Goal: Transaction & Acquisition: Subscribe to service/newsletter

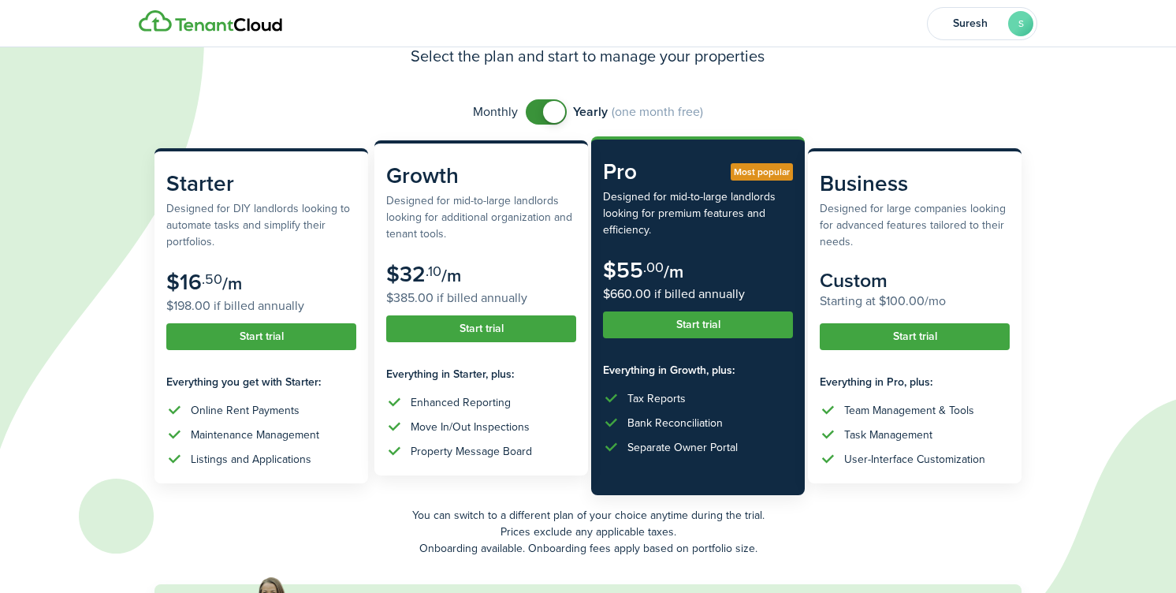
scroll to position [84, 0]
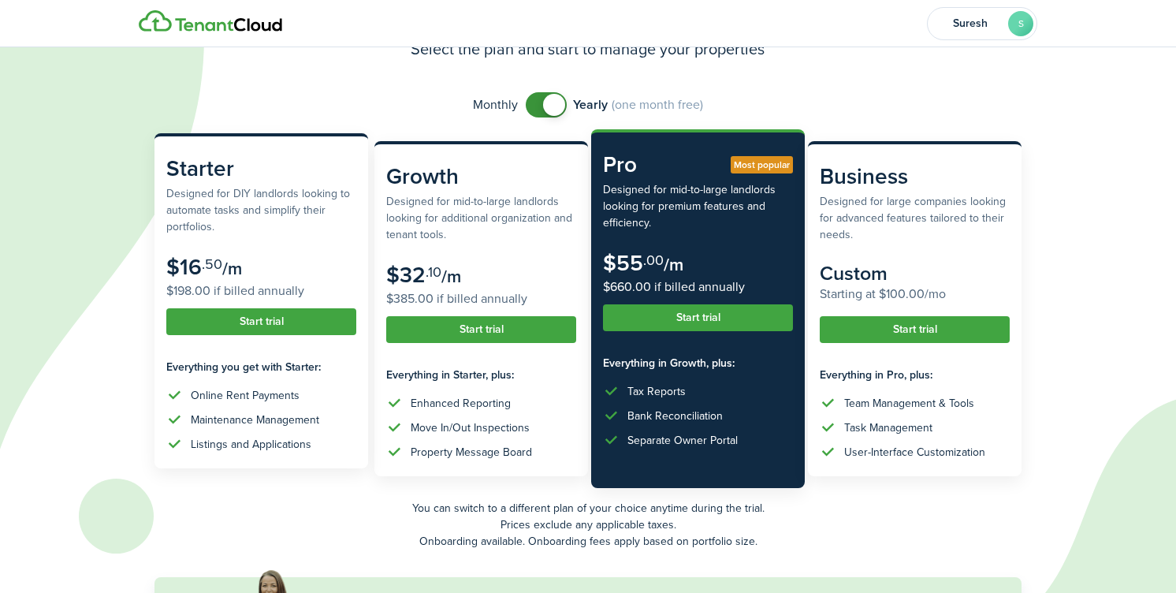
click at [246, 320] on button "Start trial" at bounding box center [261, 321] width 190 height 27
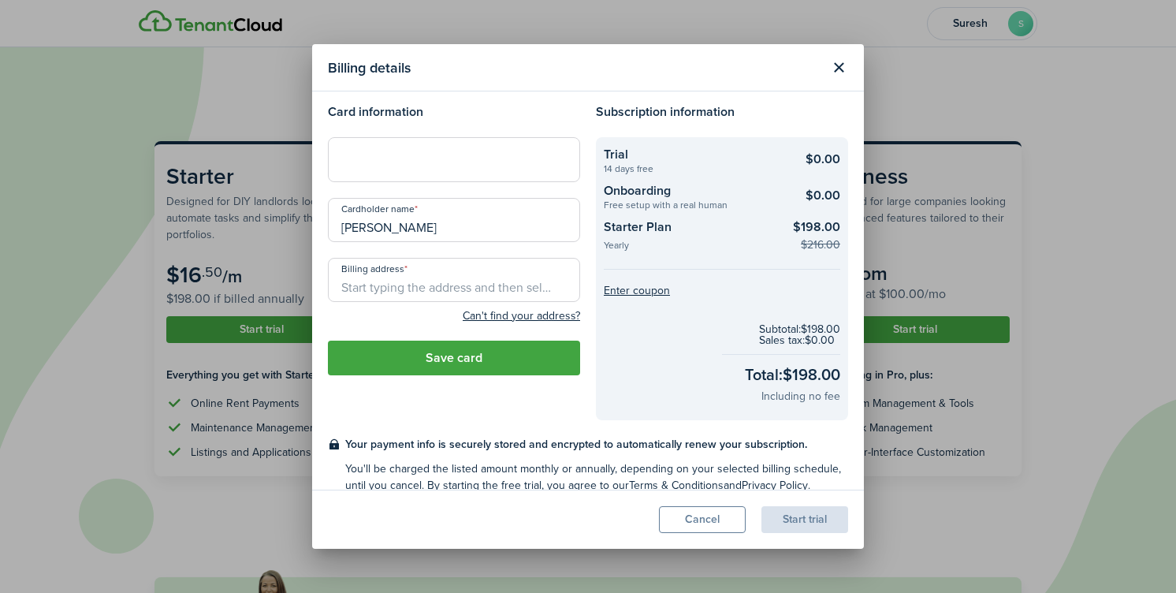
scroll to position [0, 0]
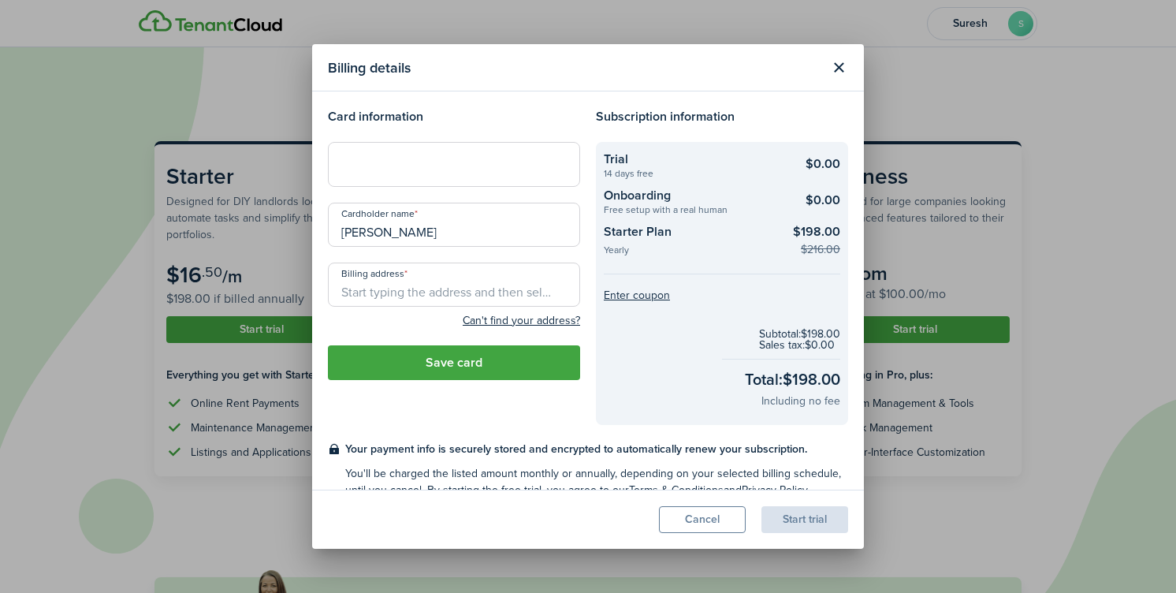
click at [369, 175] on div at bounding box center [454, 164] width 252 height 44
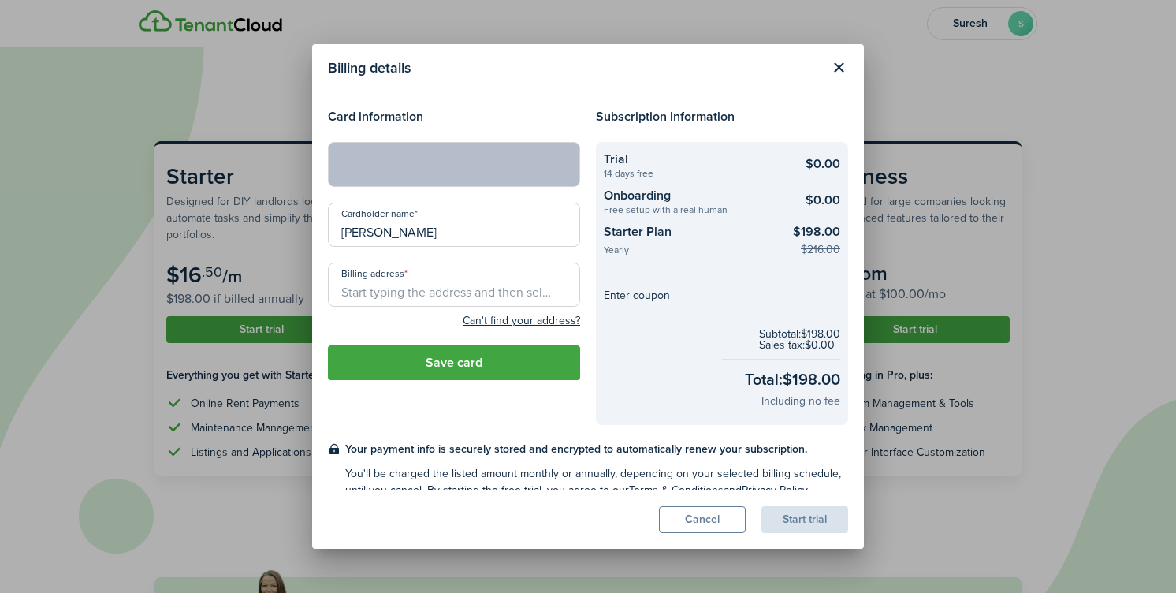
click at [420, 300] on input "Billing address" at bounding box center [454, 284] width 252 height 44
click at [414, 282] on input "Billing address" at bounding box center [454, 284] width 252 height 44
click at [452, 321] on span "[STREET_ADDRESS]" at bounding box center [403, 319] width 98 height 17
type input "[STREET_ADDRESS]"
click at [455, 372] on button "Save card" at bounding box center [454, 362] width 252 height 35
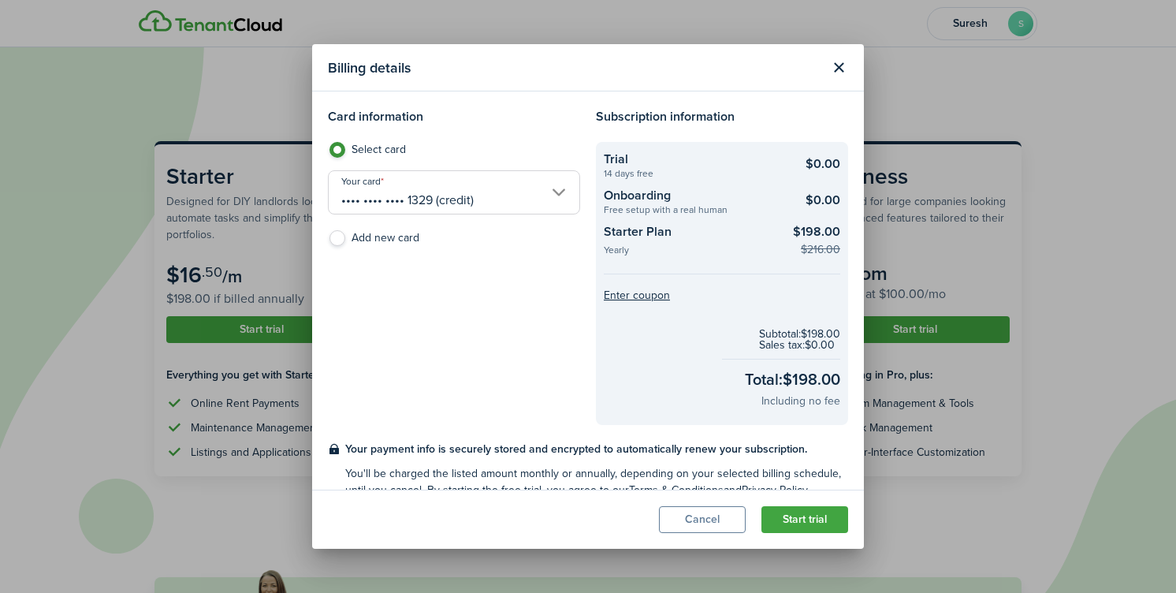
click at [555, 189] on input "•••• •••• •••• 1329 (credit)" at bounding box center [454, 192] width 252 height 44
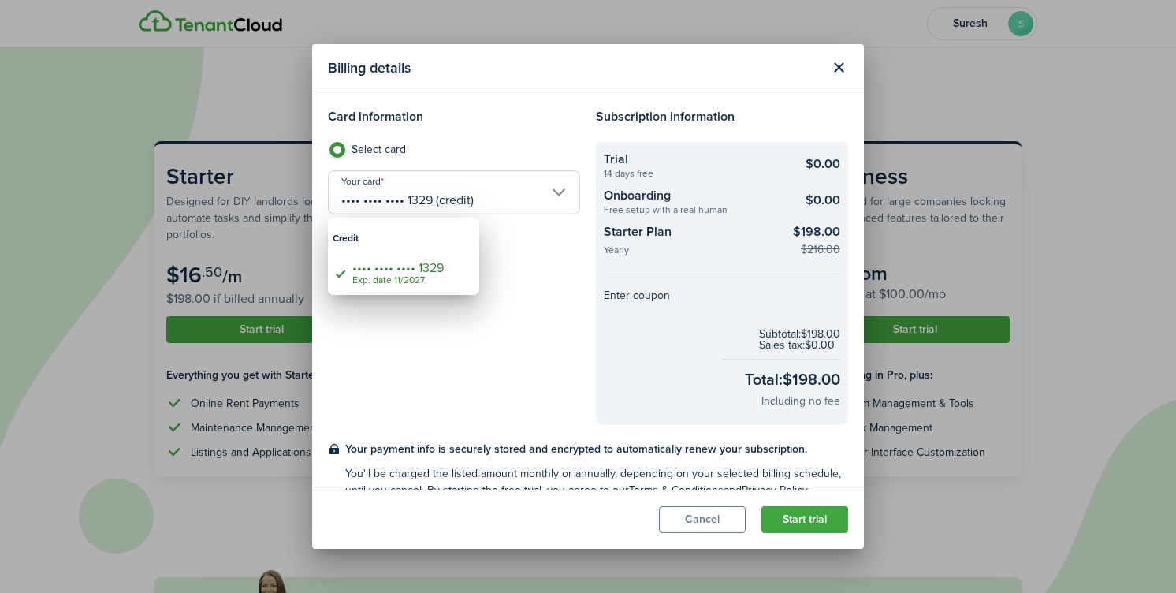
click at [563, 273] on div at bounding box center [588, 296] width 1428 height 845
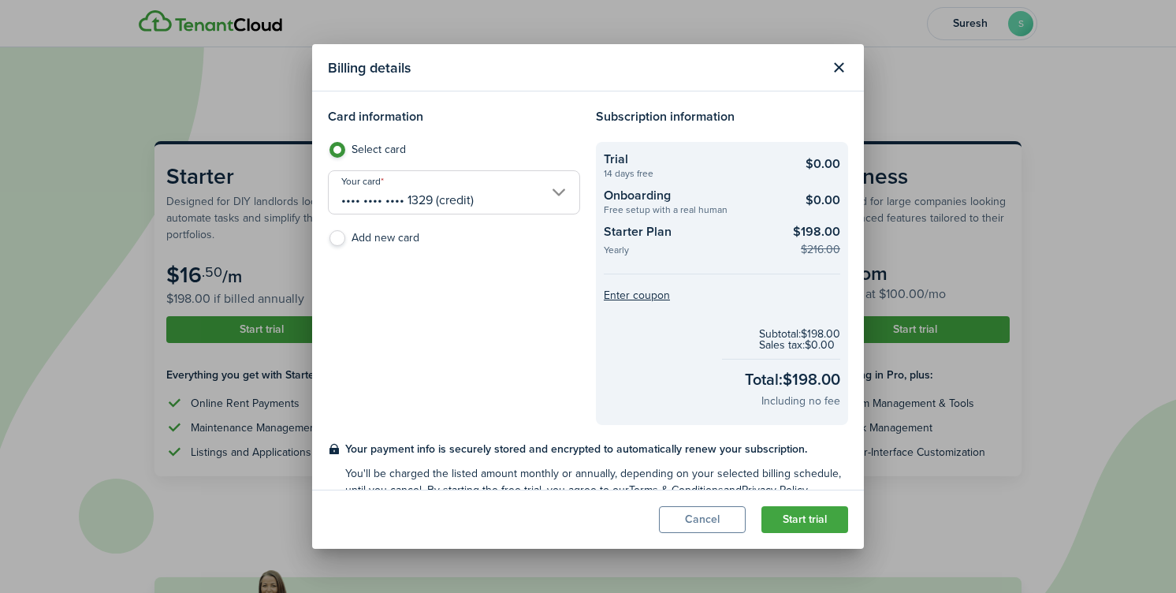
click at [563, 273] on div "Card information Select card Your card •••• •••• •••• 1329 (credit) Add new card" at bounding box center [454, 266] width 268 height 318
click at [808, 519] on button "Start trial" at bounding box center [804, 519] width 87 height 27
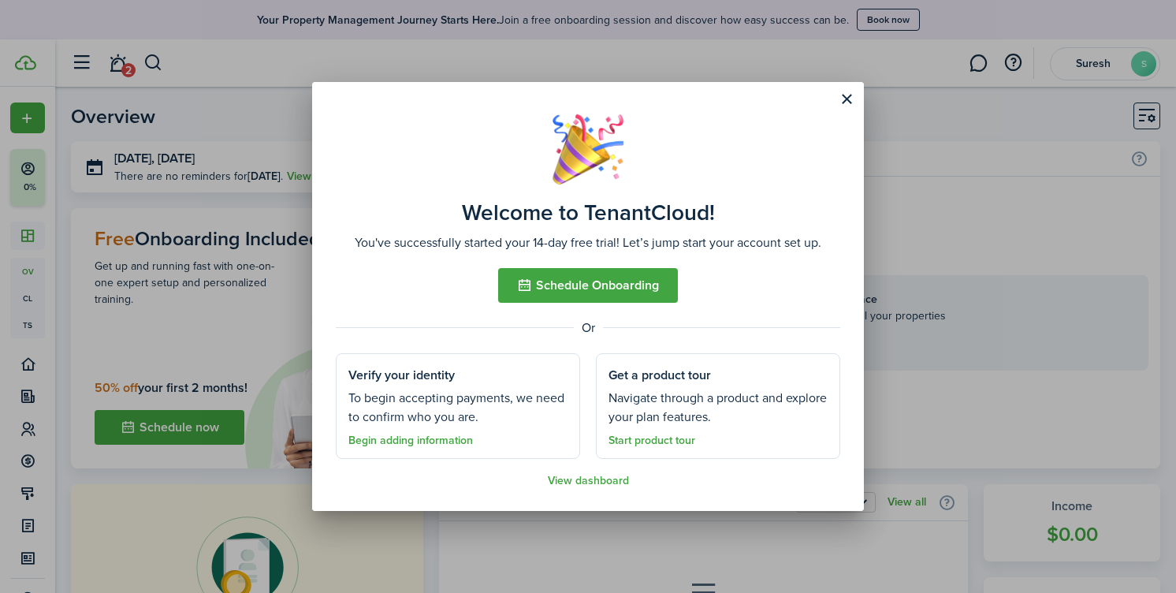
click at [614, 288] on button "Schedule Onboarding" at bounding box center [588, 285] width 180 height 35
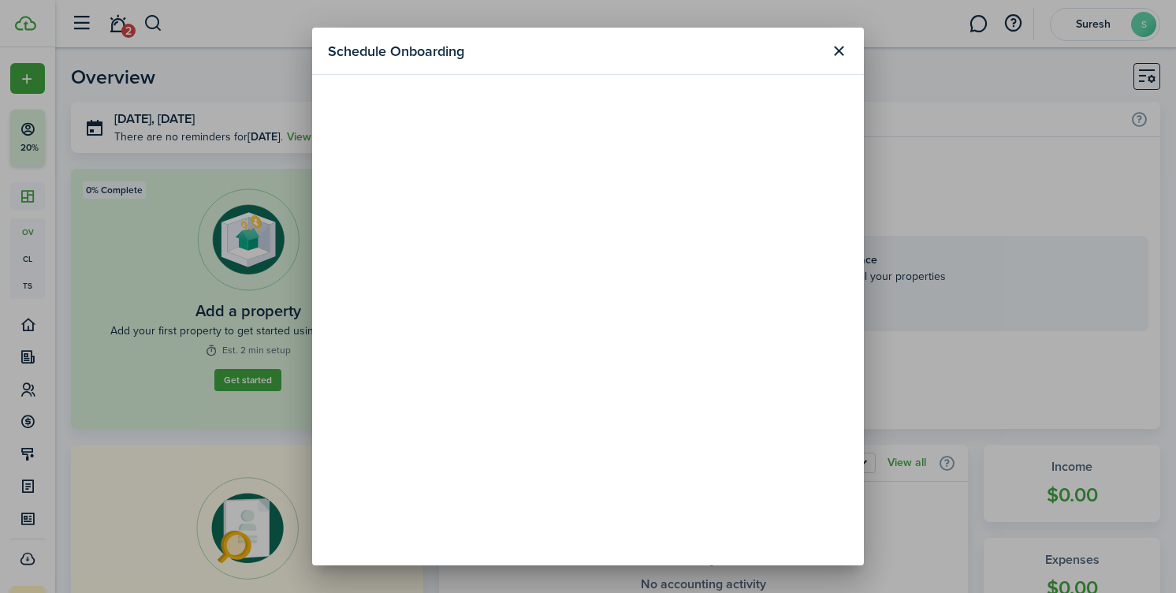
click at [833, 54] on button "Close modal" at bounding box center [838, 51] width 27 height 27
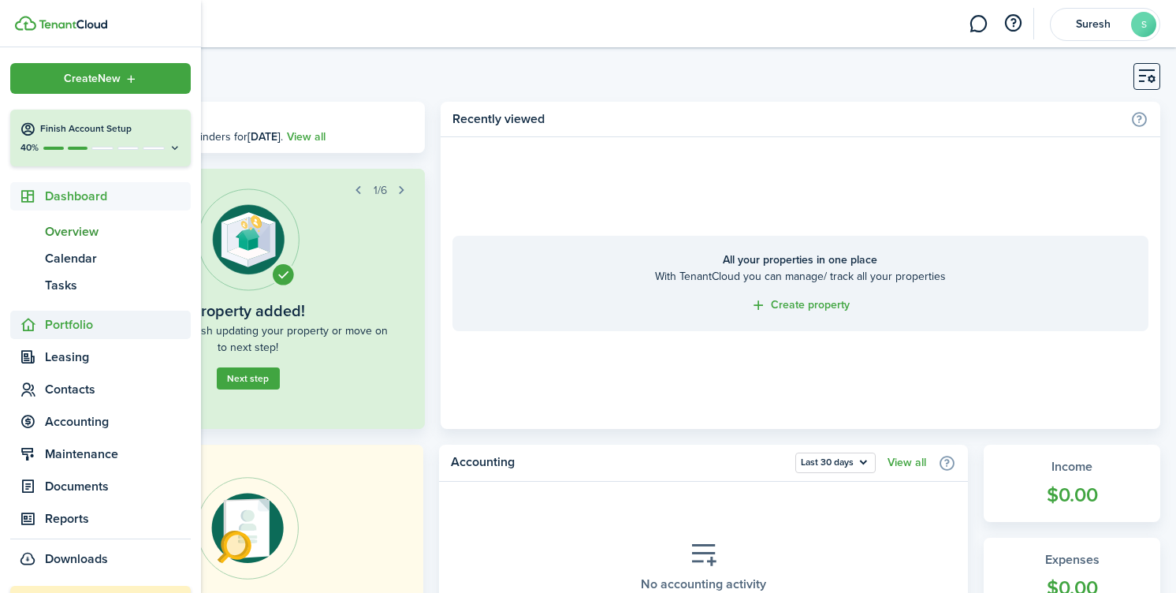
click at [70, 329] on span "Portfolio" at bounding box center [118, 324] width 146 height 19
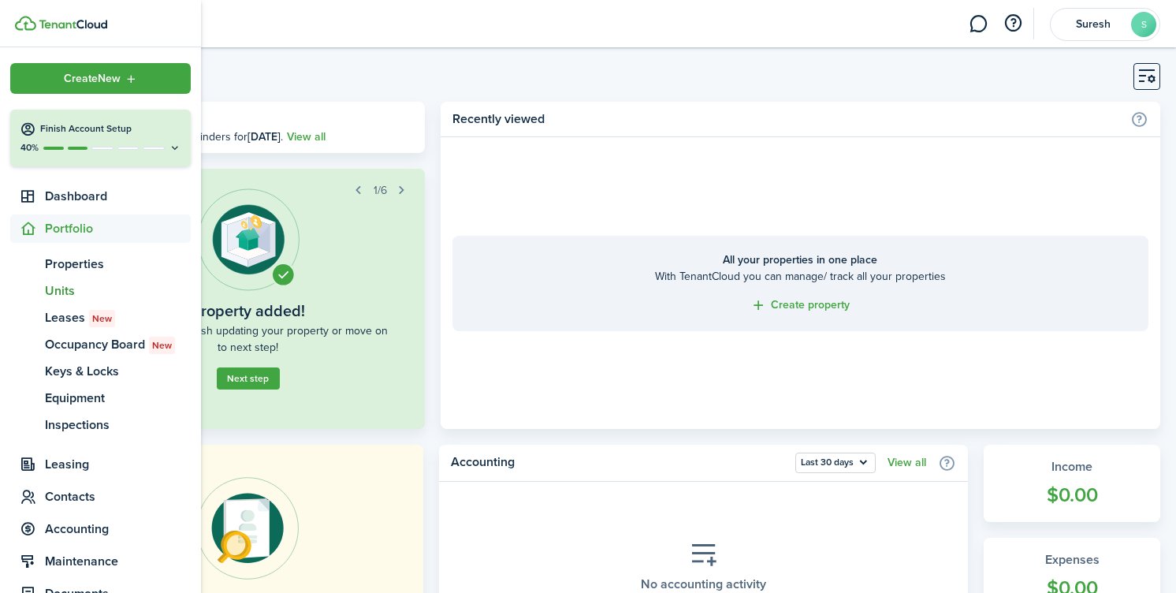
click at [73, 289] on span "Units" at bounding box center [118, 290] width 146 height 19
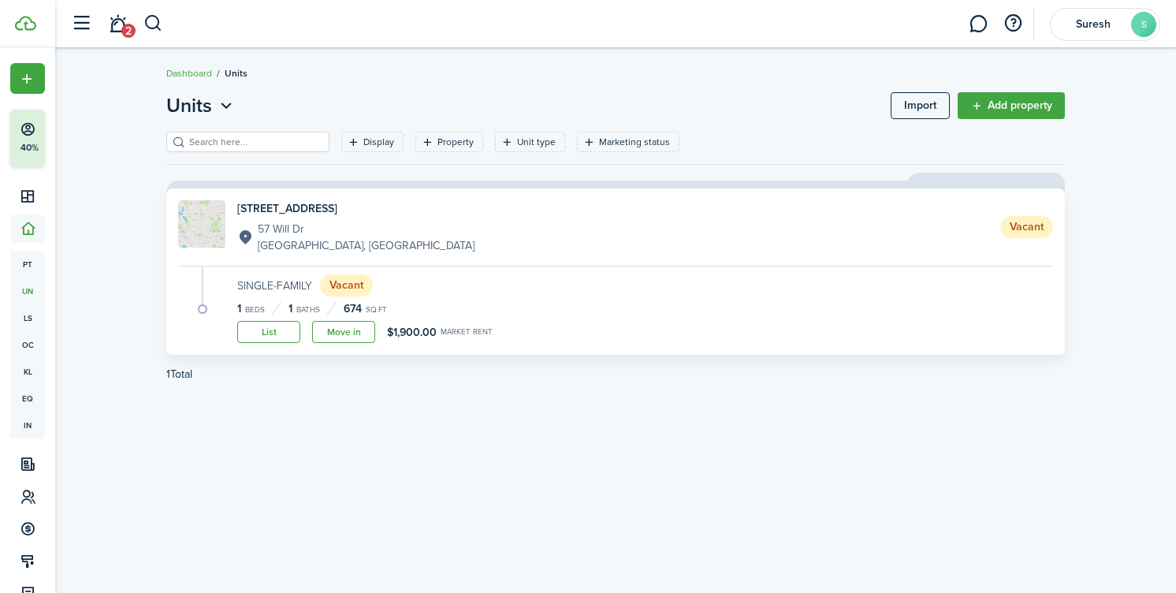
click at [490, 497] on div "Units Import Add property Display Property Unit type Marketing status Save filt…" at bounding box center [615, 320] width 914 height 458
